Goal: Task Accomplishment & Management: Manage account settings

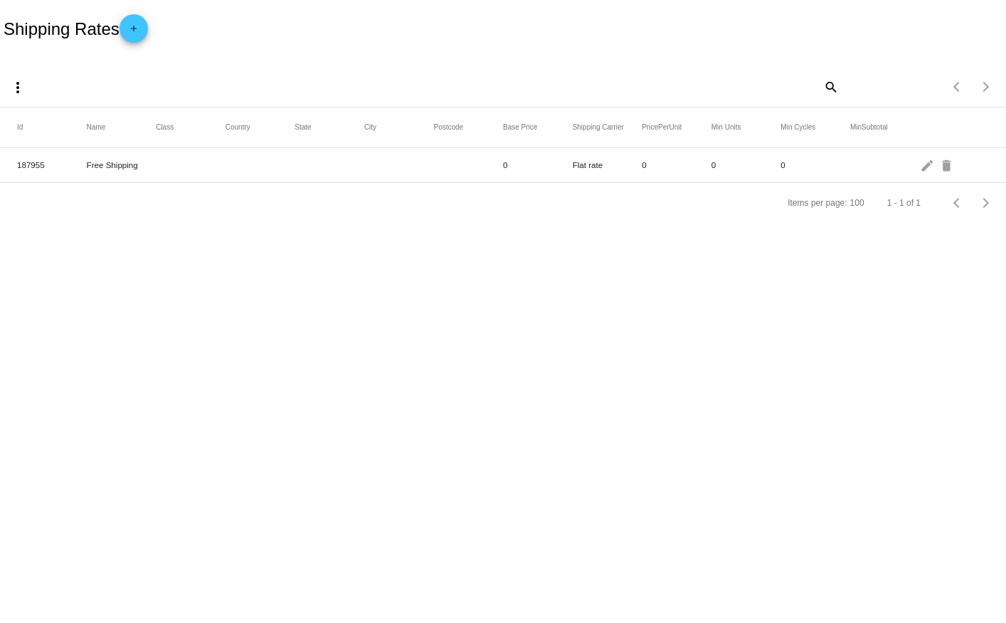
drag, startPoint x: 83, startPoint y: 172, endPoint x: 152, endPoint y: 167, distance: 69.3
click at [152, 167] on mat-row "187955 Free Shipping 0 Flat rate 0 0 0 edit delete" at bounding box center [503, 165] width 1006 height 35
click at [152, 167] on mat-cell "Free Shipping" at bounding box center [122, 165] width 70 height 16
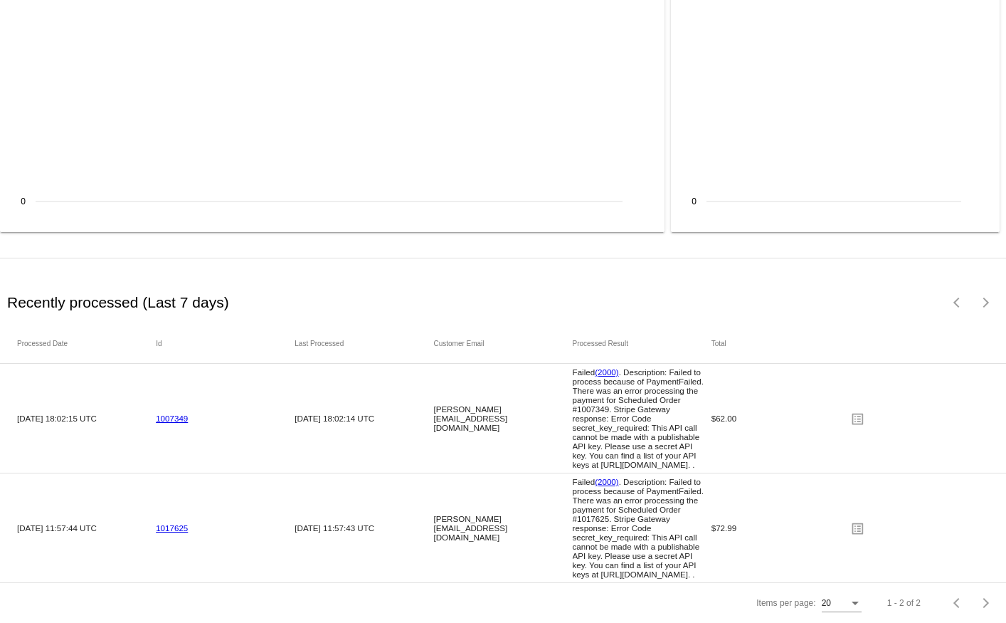
scroll to position [1801, 0]
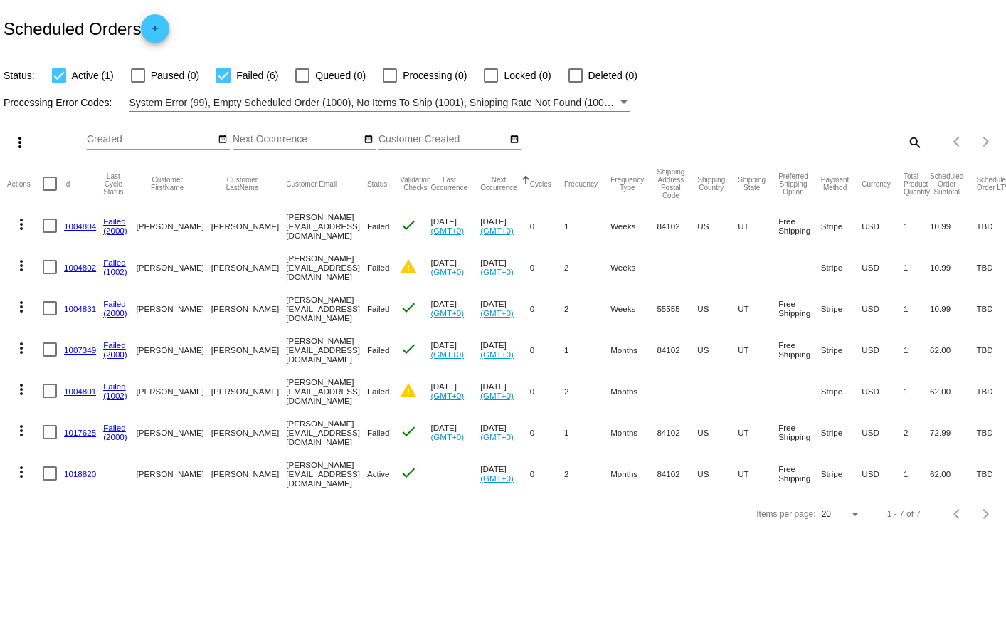
click at [73, 470] on link "1018820" at bounding box center [80, 473] width 32 height 9
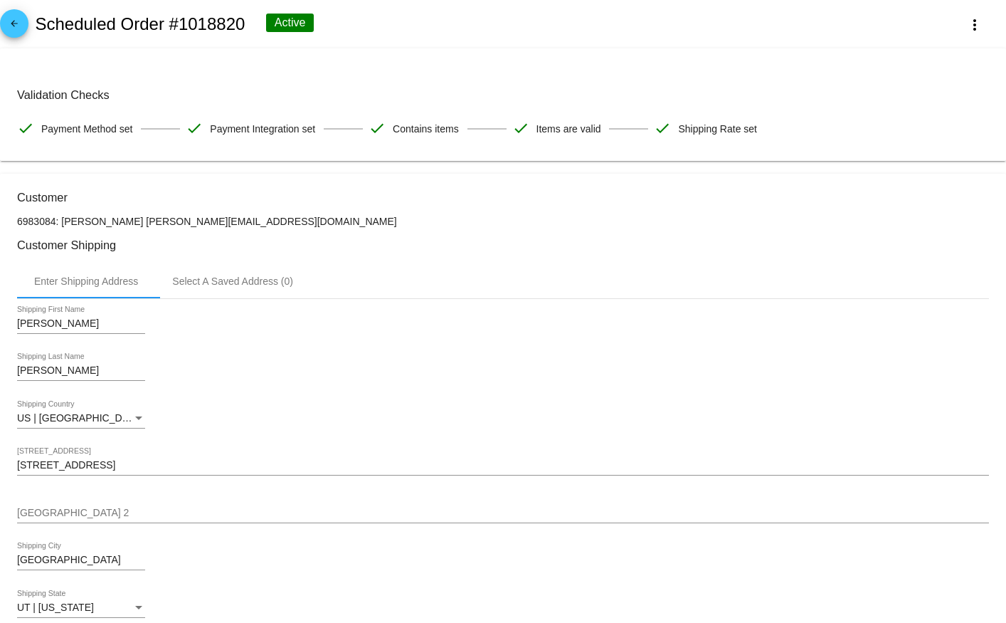
drag, startPoint x: 36, startPoint y: 120, endPoint x: 827, endPoint y: 144, distance: 791.7
click at [825, 148] on mat-card "Validation Checks check Payment Method set check Payment Integration set check …" at bounding box center [503, 104] width 1006 height 112
drag, startPoint x: 827, startPoint y: 144, endPoint x: 759, endPoint y: 137, distance: 68.0
click at [828, 143] on mat-card "Validation Checks check Payment Method set check Payment Integration set check …" at bounding box center [503, 104] width 1006 height 112
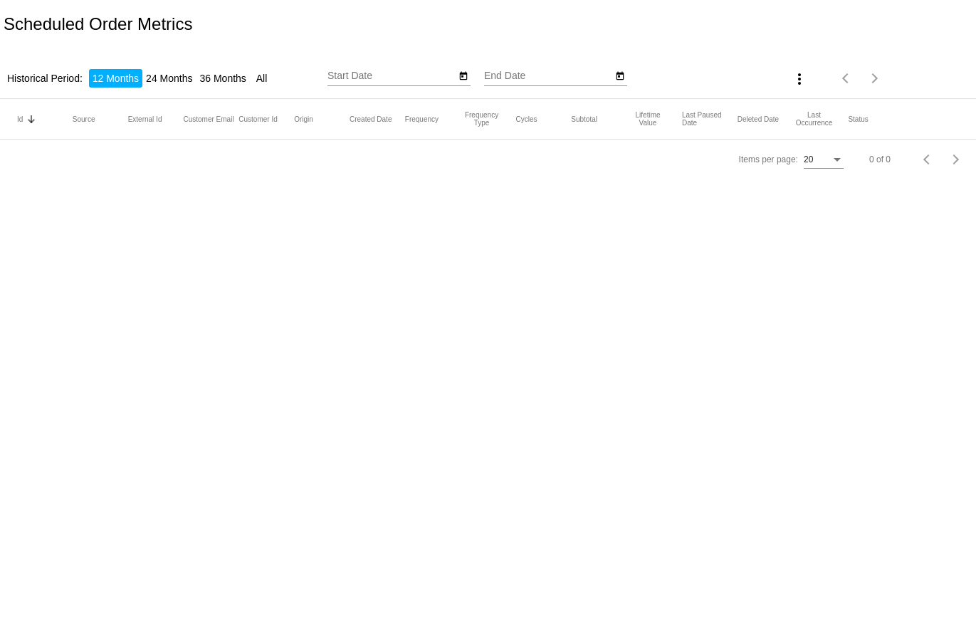
type input "[DATE]"
type input "9/9/2025"
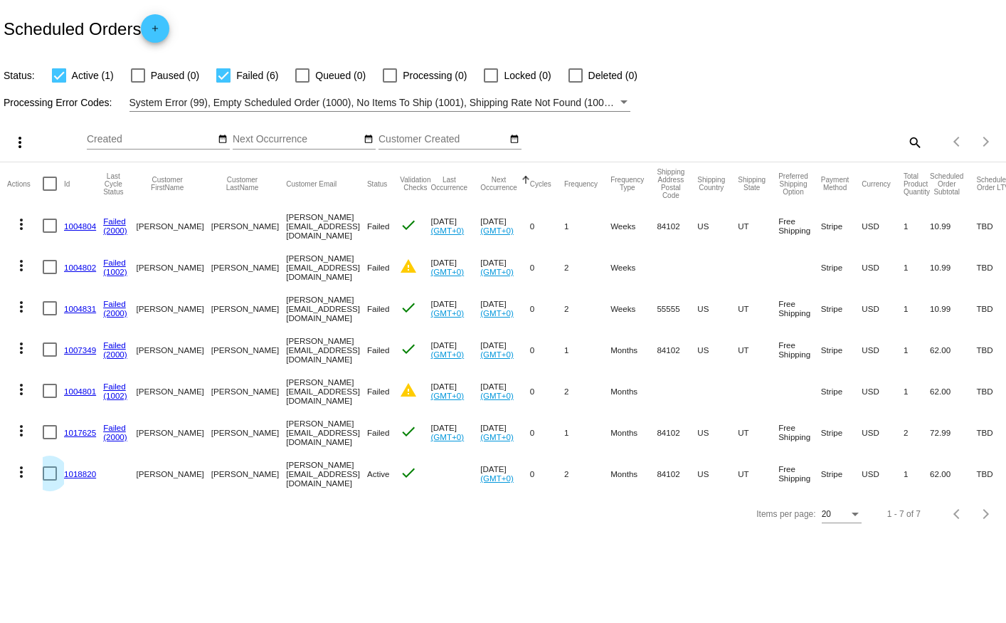
click at [49, 473] on div at bounding box center [50, 473] width 14 height 14
click at [49, 480] on input "checkbox" at bounding box center [49, 480] width 1 height 1
click at [45, 474] on div at bounding box center [50, 473] width 14 height 14
click at [49, 480] on input "checkbox" at bounding box center [49, 480] width 1 height 1
checkbox input "false"
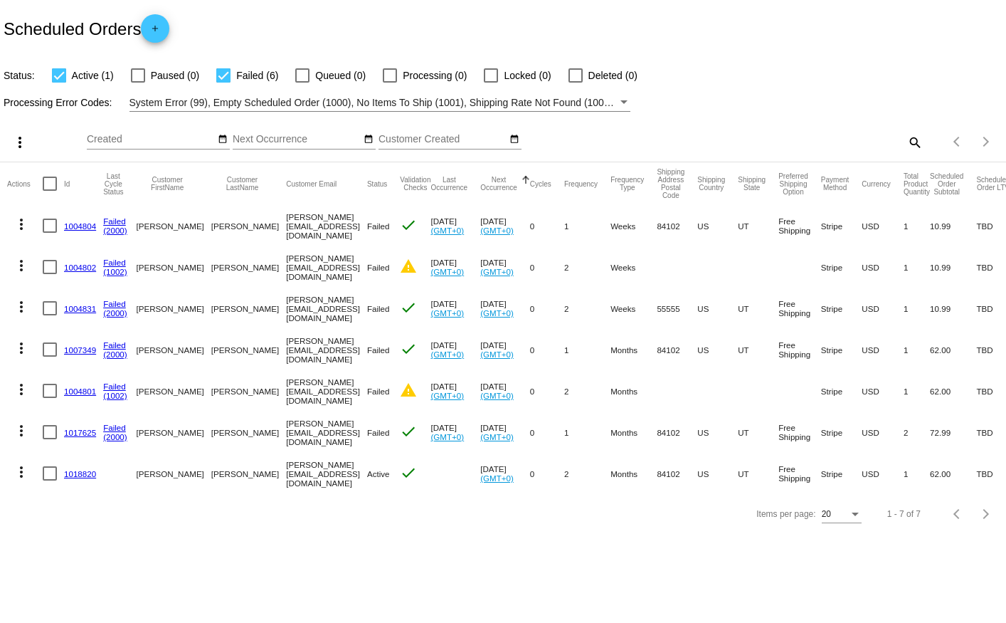
drag, startPoint x: 430, startPoint y: 468, endPoint x: 487, endPoint y: 465, distance: 57.7
click at [487, 465] on mat-row "more_vert 1018820 [PERSON_NAME] [PERSON_NAME][EMAIL_ADDRESS][DOMAIN_NAME] Activ…" at bounding box center [515, 473] width 1016 height 41
click at [530, 465] on mat-cell "0" at bounding box center [547, 473] width 34 height 41
click at [74, 470] on link "1018820" at bounding box center [80, 473] width 32 height 9
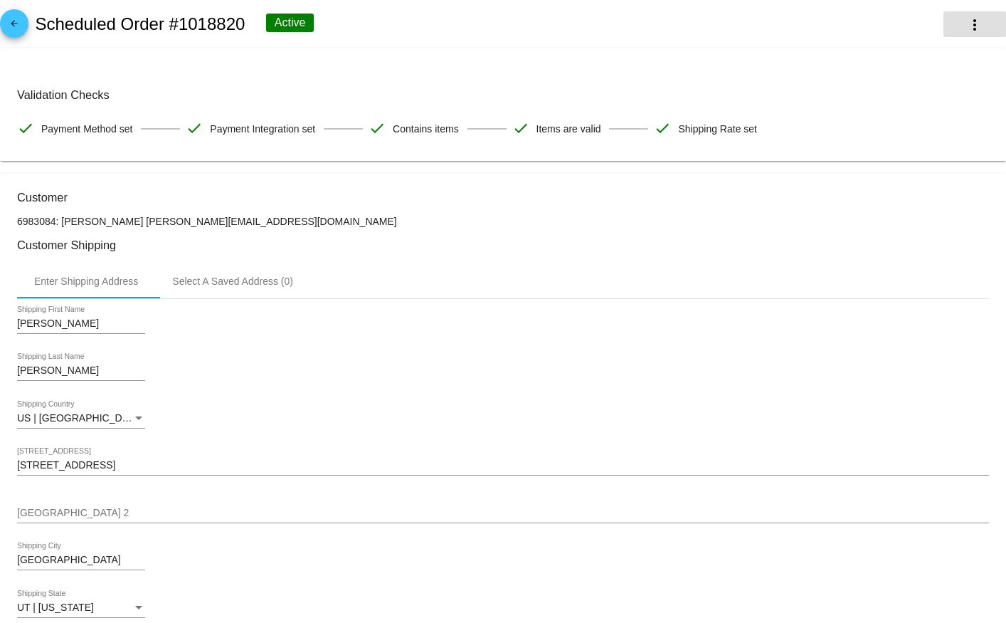
click at [966, 23] on mat-icon "more_vert" at bounding box center [974, 24] width 17 height 17
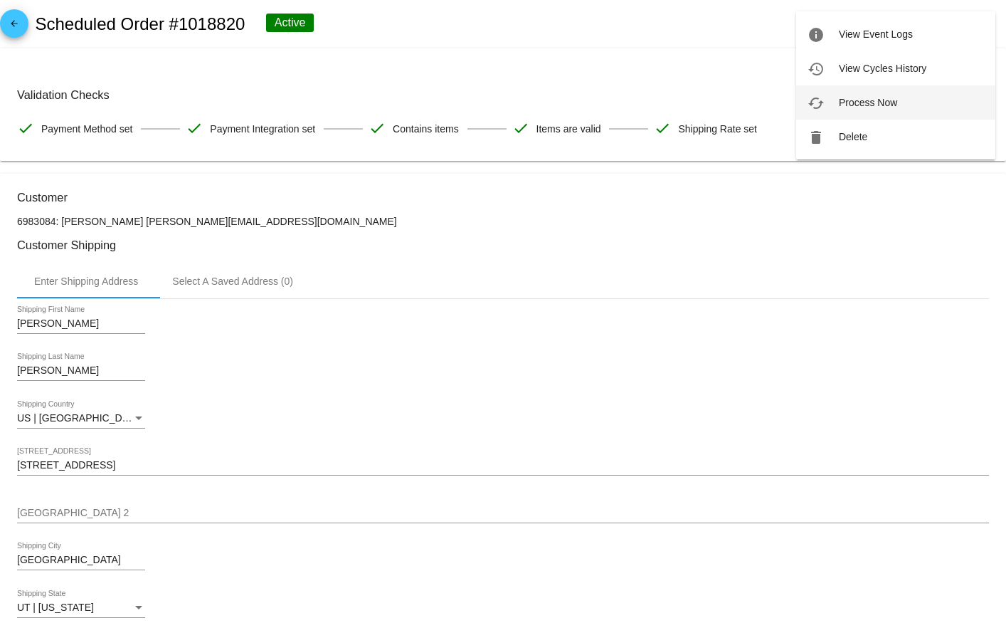
click at [880, 106] on span "Process Now" at bounding box center [868, 102] width 58 height 11
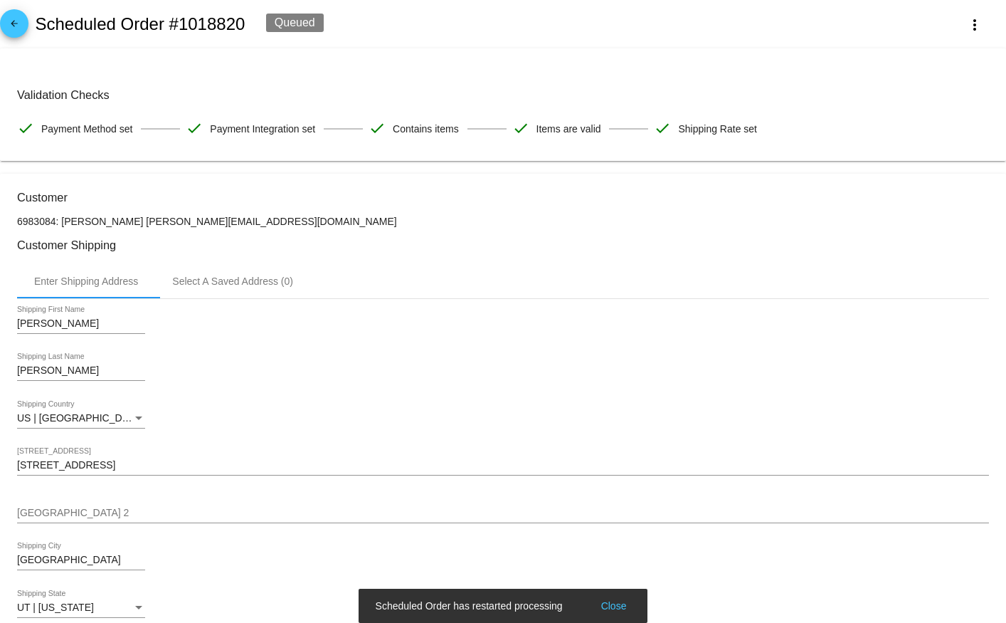
drag, startPoint x: 284, startPoint y: 16, endPoint x: 336, endPoint y: 24, distance: 52.5
click at [334, 24] on div "arrow_back Scheduled Order #1018820 Queued more_vert" at bounding box center [503, 24] width 1006 height 48
click at [336, 24] on div "arrow_back Scheduled Order #1018820 Queued more_vert" at bounding box center [503, 24] width 1006 height 48
